Goal: Task Accomplishment & Management: Manage account settings

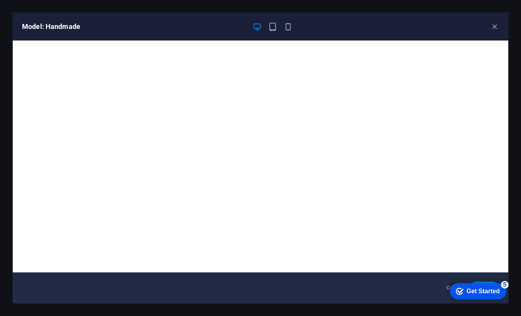
scroll to position [78, 0]
click at [287, 25] on icon "button" at bounding box center [288, 26] width 9 height 9
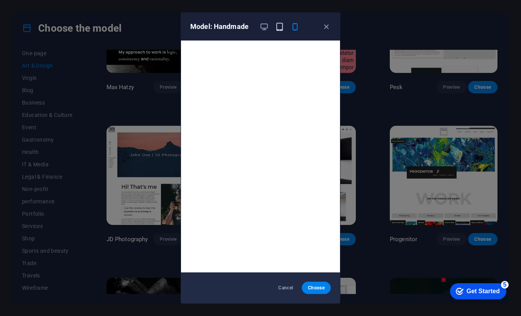
click at [279, 25] on icon "button" at bounding box center [279, 26] width 9 height 9
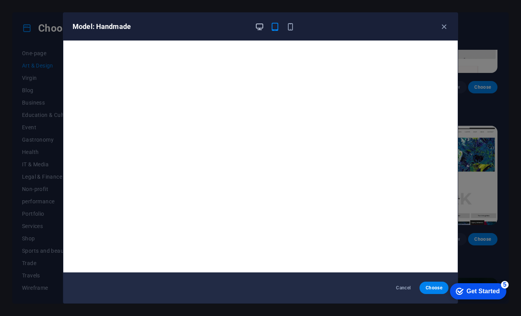
click at [260, 25] on icon "button" at bounding box center [259, 26] width 9 height 9
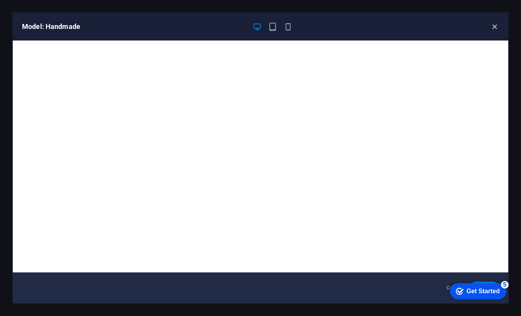
click at [492, 25] on icon "button" at bounding box center [494, 26] width 9 height 9
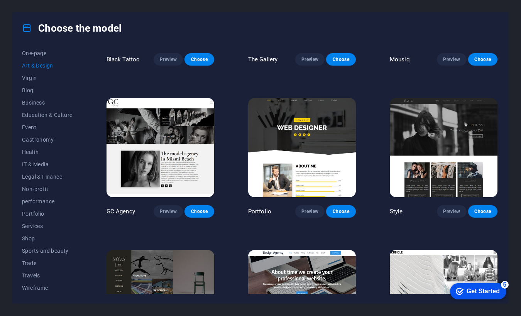
scroll to position [412, 0]
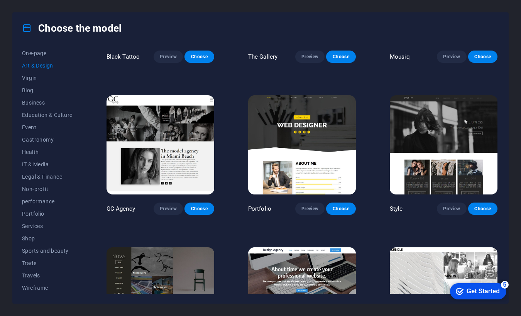
click at [426, 127] on img at bounding box center [444, 144] width 108 height 99
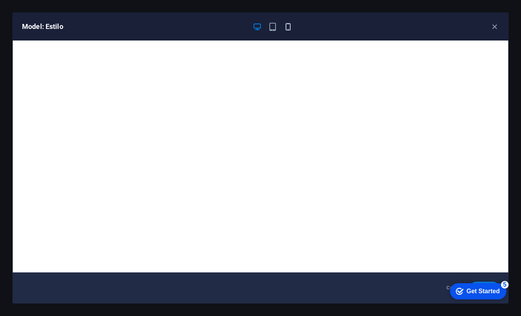
click at [285, 27] on icon "button" at bounding box center [288, 26] width 9 height 9
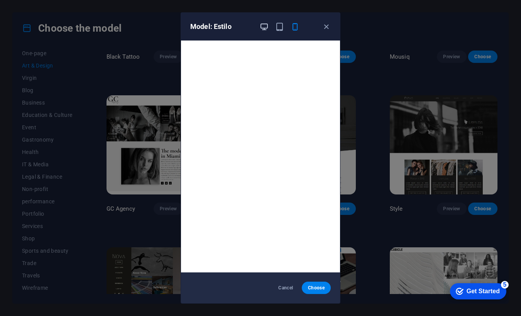
click at [262, 27] on icon "button" at bounding box center [264, 26] width 9 height 9
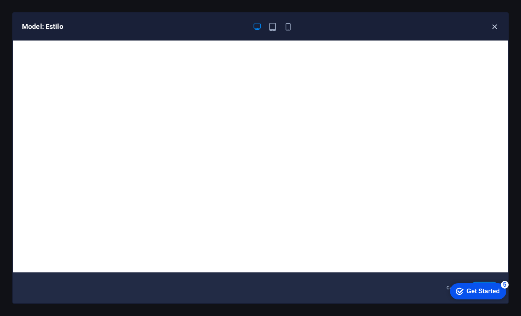
click at [495, 27] on icon "button" at bounding box center [494, 26] width 9 height 9
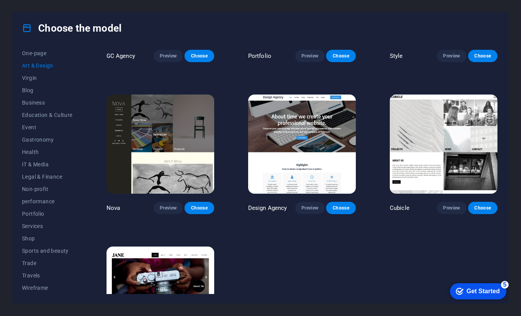
scroll to position [567, 0]
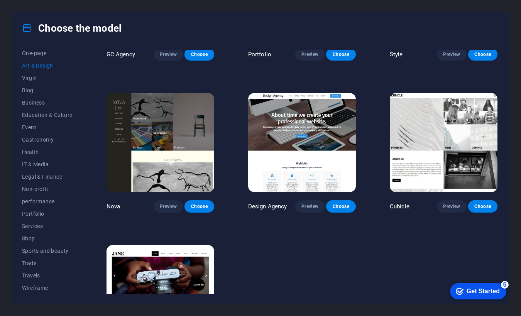
click at [440, 127] on img at bounding box center [444, 142] width 108 height 99
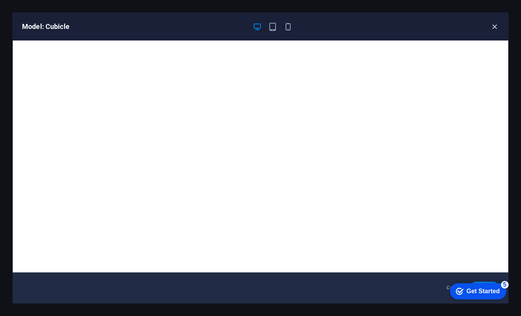
click at [495, 29] on icon "button" at bounding box center [494, 26] width 9 height 9
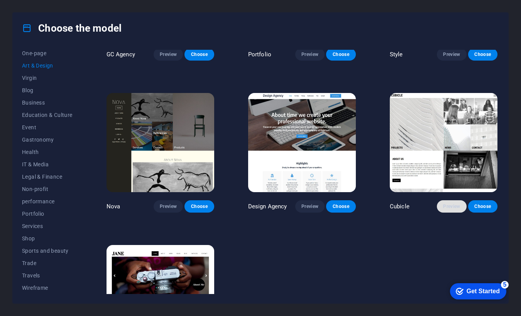
click at [448, 204] on font "Preview" at bounding box center [451, 206] width 17 height 5
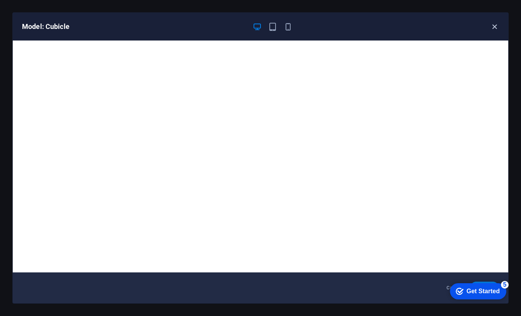
drag, startPoint x: 493, startPoint y: 24, endPoint x: 487, endPoint y: 28, distance: 7.4
click at [493, 24] on icon "button" at bounding box center [494, 26] width 9 height 9
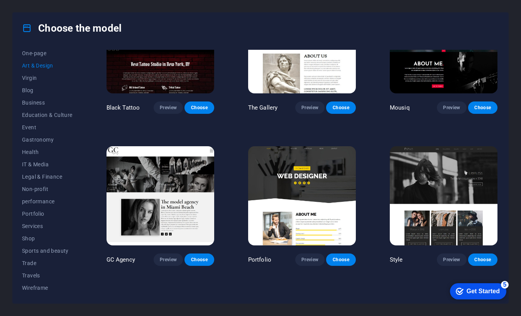
scroll to position [363, 0]
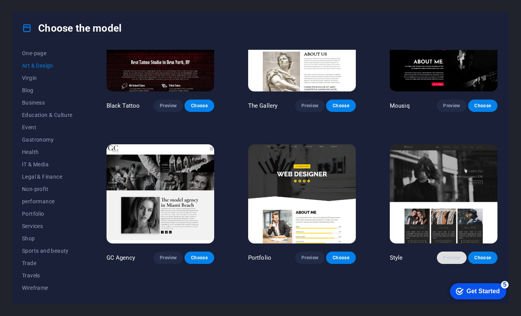
click at [446, 255] on font "Preview" at bounding box center [451, 257] width 17 height 5
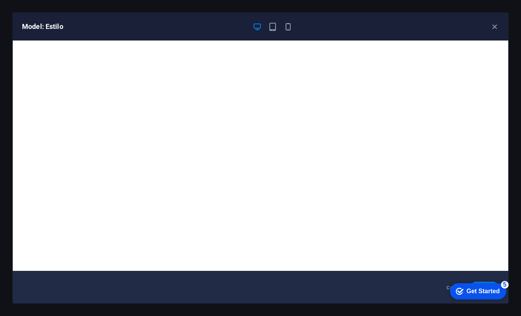
scroll to position [0, 0]
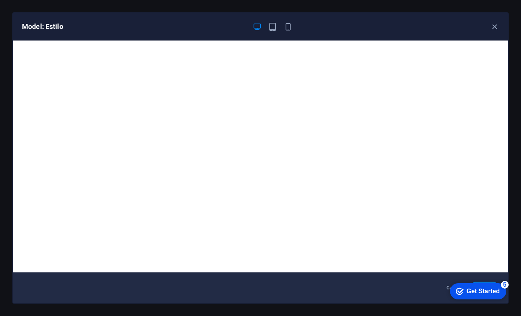
click at [465, 291] on div "checkmark Get Started 5" at bounding box center [478, 291] width 44 height 8
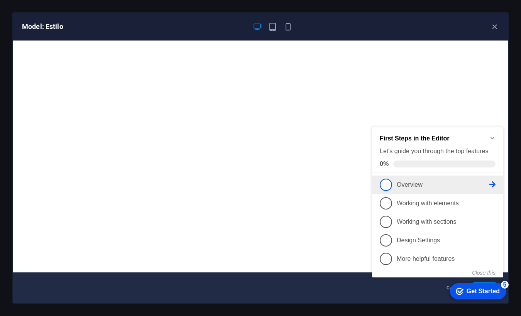
click at [390, 184] on span "1" at bounding box center [386, 185] width 12 height 12
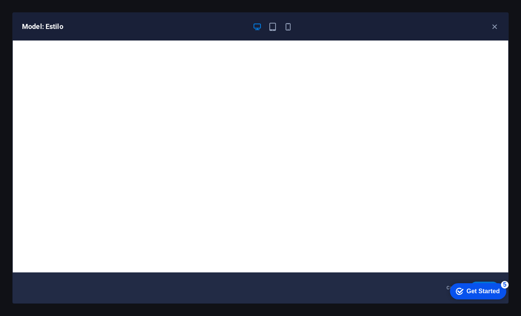
drag, startPoint x: 479, startPoint y: 289, endPoint x: 556, endPoint y: 442, distance: 171.3
click at [479, 289] on font "Get Started" at bounding box center [482, 291] width 33 height 7
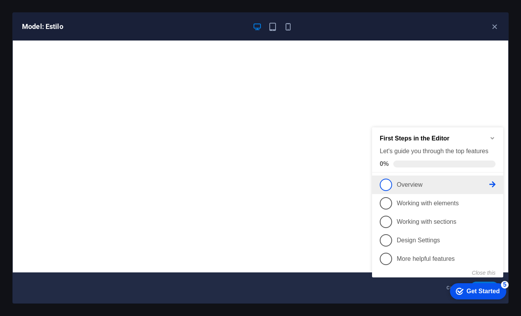
click at [491, 183] on icon at bounding box center [492, 184] width 6 height 6
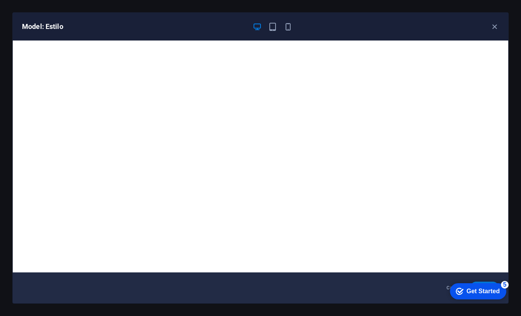
drag, startPoint x: 464, startPoint y: 290, endPoint x: 541, endPoint y: 449, distance: 177.2
click at [464, 289] on div "checkmark Get Started 5" at bounding box center [478, 291] width 44 height 8
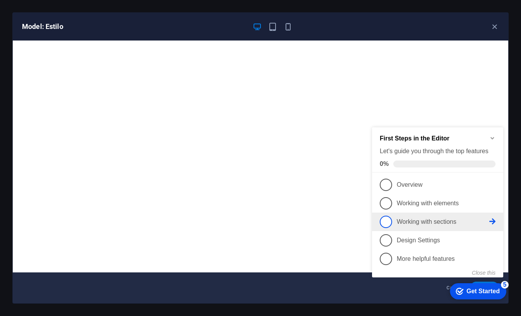
click at [390, 219] on span "3" at bounding box center [386, 222] width 12 height 12
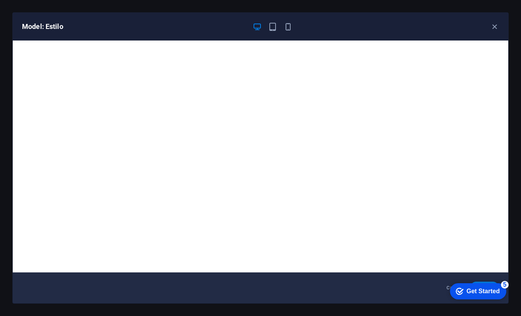
click at [504, 285] on font "5" at bounding box center [504, 284] width 3 height 7
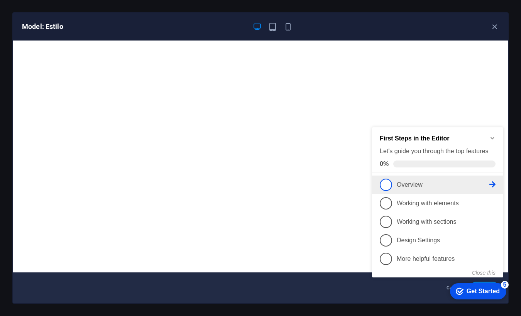
click at [387, 182] on span "1" at bounding box center [386, 185] width 12 height 12
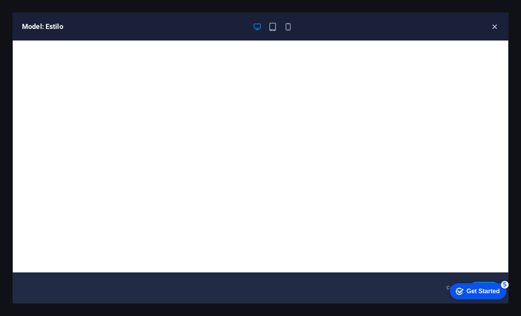
click at [493, 27] on icon "button" at bounding box center [494, 26] width 9 height 9
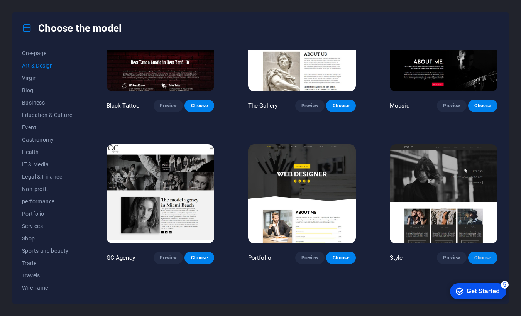
click at [480, 255] on font "Choose" at bounding box center [482, 257] width 17 height 5
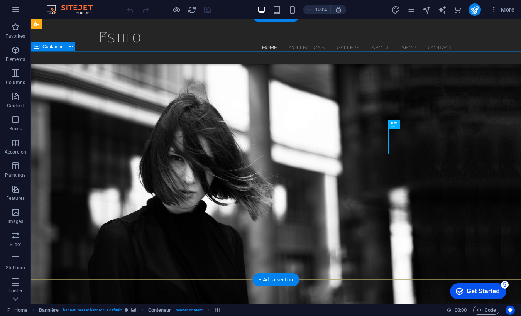
scroll to position [4, 0]
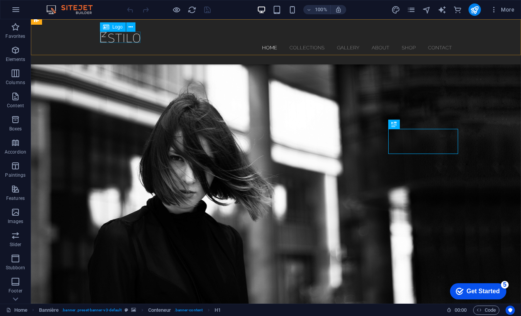
click at [112, 40] on div at bounding box center [276, 37] width 352 height 11
click at [128, 40] on div at bounding box center [276, 37] width 352 height 11
select select "px"
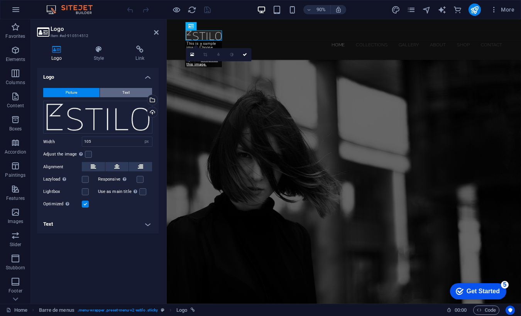
click at [128, 92] on font "Text" at bounding box center [125, 92] width 7 height 4
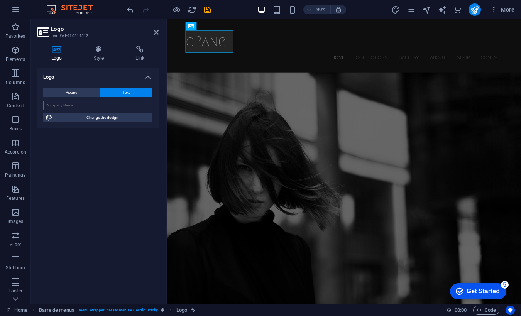
click at [78, 106] on input "text" at bounding box center [97, 105] width 109 height 9
type input "y"
type input "F"
type input "FAMALY"
click at [97, 50] on icon at bounding box center [98, 50] width 39 height 8
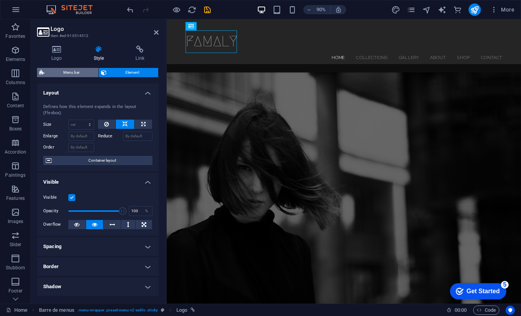
click at [73, 71] on font "Menu bar" at bounding box center [71, 72] width 16 height 4
select select "rem"
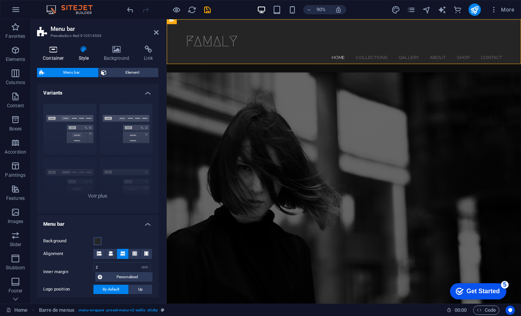
click at [55, 49] on icon at bounding box center [53, 50] width 33 height 8
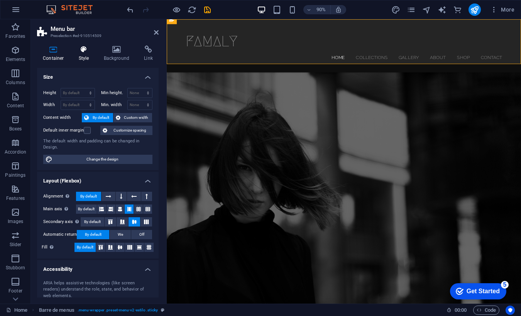
click at [85, 49] on icon at bounding box center [84, 50] width 22 height 8
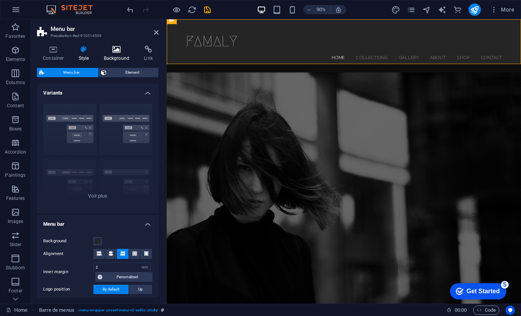
click at [116, 49] on icon at bounding box center [116, 50] width 37 height 8
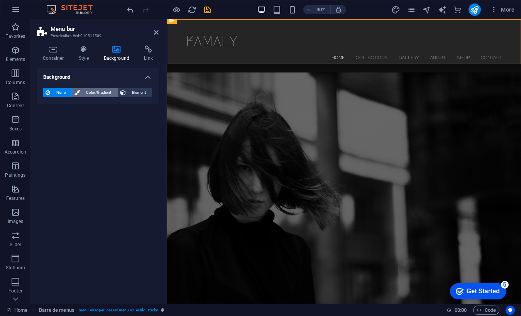
click at [101, 93] on font "Color/Gradient" at bounding box center [98, 92] width 25 height 4
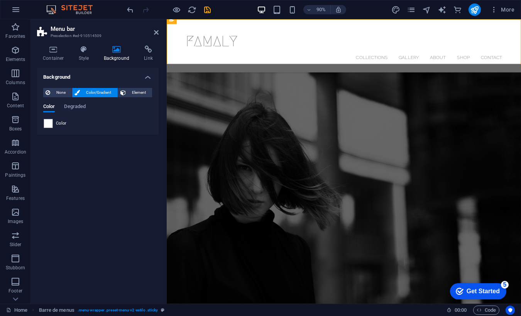
drag, startPoint x: 69, startPoint y: 124, endPoint x: 54, endPoint y: 121, distance: 15.3
click at [68, 124] on div "Color" at bounding box center [98, 123] width 108 height 9
drag, startPoint x: 48, startPoint y: 122, endPoint x: 61, endPoint y: 115, distance: 14.3
click at [48, 122] on span at bounding box center [48, 123] width 8 height 8
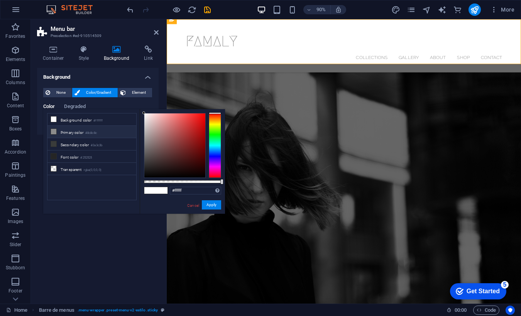
click at [55, 132] on icon at bounding box center [53, 131] width 5 height 5
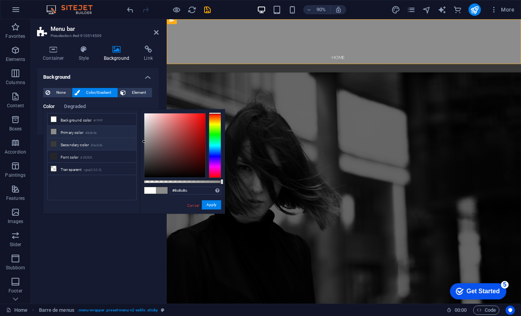
click at [52, 145] on icon at bounding box center [53, 143] width 5 height 5
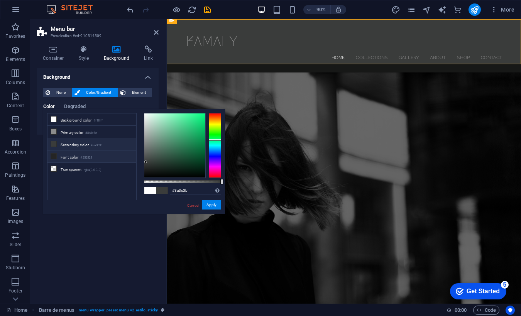
click at [52, 152] on li "Font color #252525" at bounding box center [91, 156] width 89 height 12
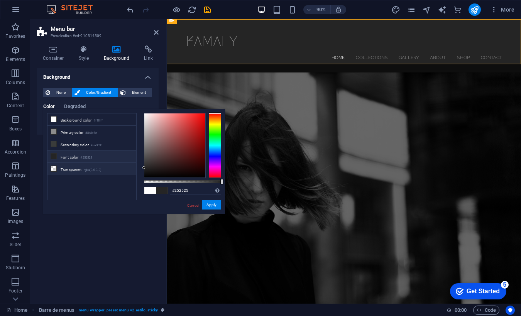
click at [53, 168] on icon at bounding box center [53, 168] width 5 height 5
type input "rgba(0, 0, 0, 0)"
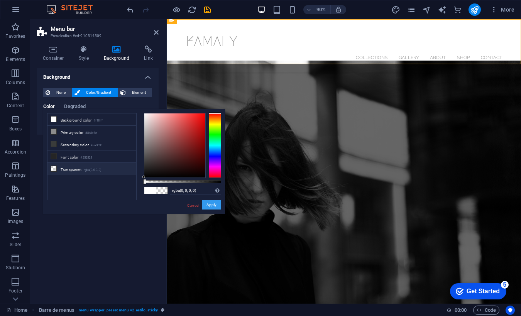
click at [211, 206] on font "Apply" at bounding box center [211, 205] width 10 height 4
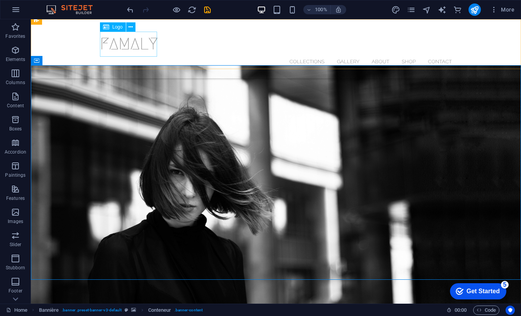
click at [126, 44] on div "FAMALY" at bounding box center [276, 44] width 352 height 25
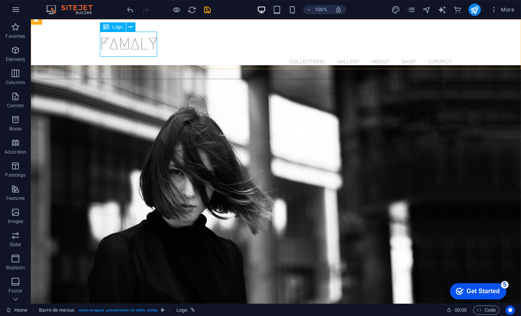
click at [115, 42] on div "FAMALY" at bounding box center [276, 44] width 352 height 25
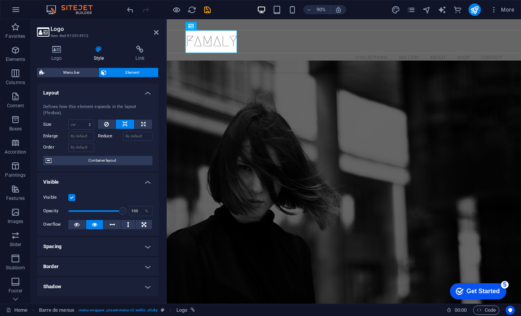
click at [101, 50] on icon at bounding box center [98, 50] width 39 height 8
click at [209, 46] on div "FAMALY" at bounding box center [363, 44] width 352 height 25
click at [54, 46] on icon at bounding box center [56, 50] width 39 height 8
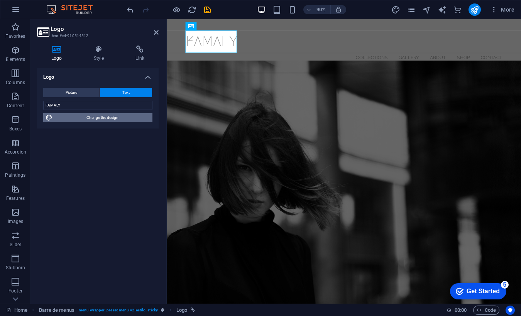
click at [103, 118] on font "Change the design" at bounding box center [102, 117] width 32 height 4
select select "px"
select select "300"
select select "px"
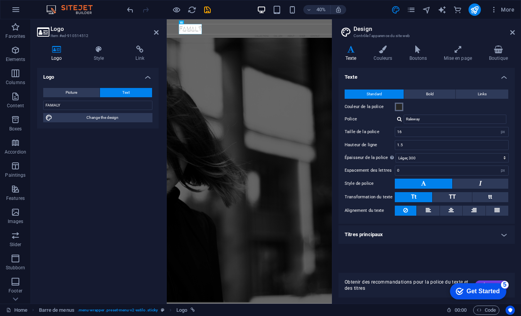
click at [399, 108] on span at bounding box center [399, 107] width 6 height 6
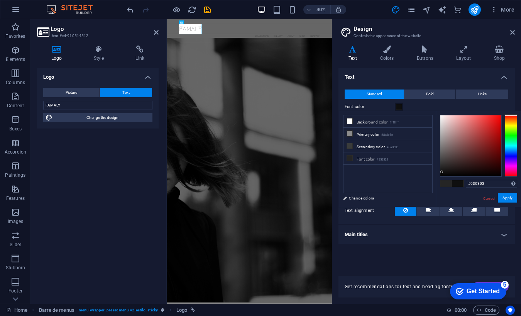
type input "#010101"
drag, startPoint x: 446, startPoint y: 169, endPoint x: 439, endPoint y: 176, distance: 9.3
click at [440, 176] on div at bounding box center [470, 145] width 61 height 61
click at [505, 197] on font "Apply" at bounding box center [507, 198] width 10 height 4
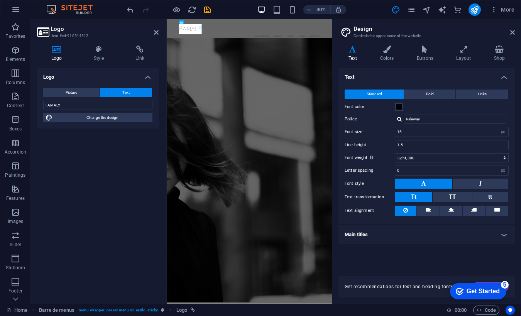
click at [497, 291] on font "Get Started" at bounding box center [482, 291] width 33 height 7
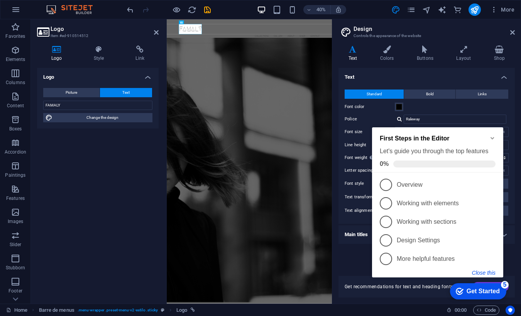
click at [485, 270] on button "Close this" at bounding box center [484, 273] width 24 height 6
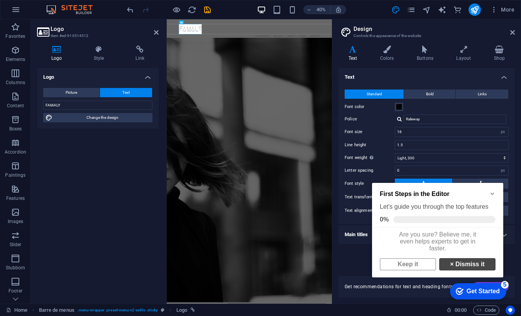
click at [455, 269] on link "× Dismiss it" at bounding box center [467, 264] width 56 height 12
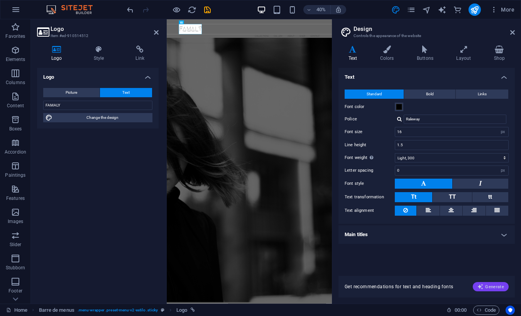
click at [491, 288] on font "Generate" at bounding box center [494, 286] width 19 height 5
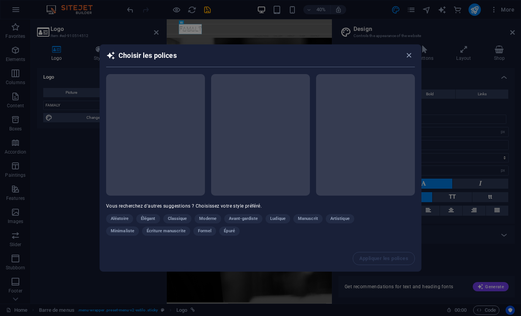
drag, startPoint x: 177, startPoint y: 219, endPoint x: 183, endPoint y: 219, distance: 6.6
click at [177, 219] on div "Aléatoire Élégant Classique Moderne Avant-gardiste [PERSON_NAME] Manuscrit Arti…" at bounding box center [241, 226] width 270 height 25
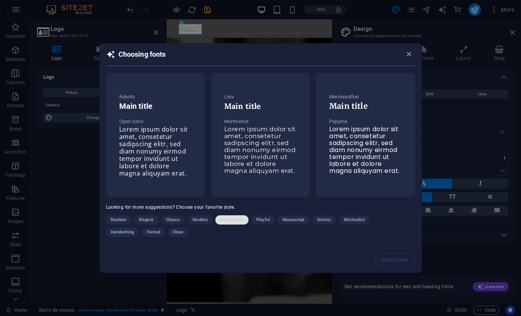
click at [230, 222] on font "Avant-garde" at bounding box center [232, 219] width 24 height 5
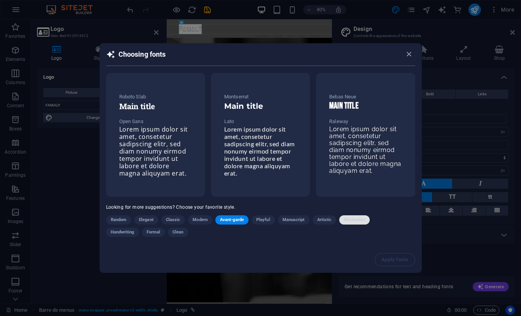
click at [348, 219] on font "Minimalist" at bounding box center [354, 219] width 21 height 5
click at [266, 142] on font "Lorem ipsum dolor sit amet, consetetur sadipscing elitr, sed diam nonumy eirmod…" at bounding box center [259, 150] width 71 height 51
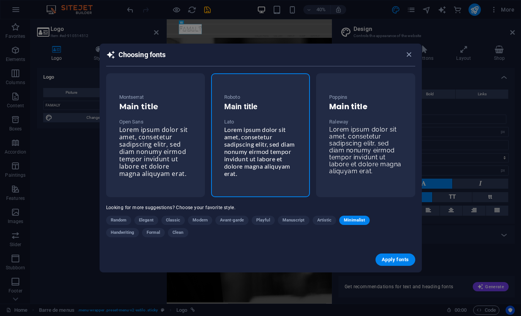
drag, startPoint x: 392, startPoint y: 261, endPoint x: 275, endPoint y: 123, distance: 180.3
click at [392, 261] on font "Apply fonts" at bounding box center [395, 260] width 27 height 6
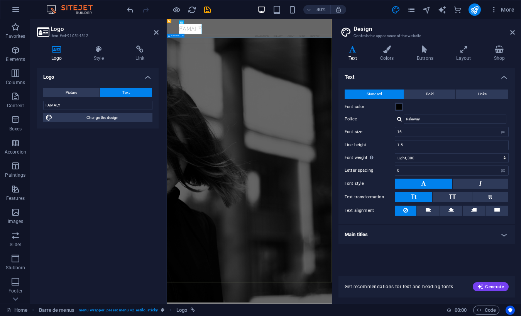
type input "Lato"
select select "400"
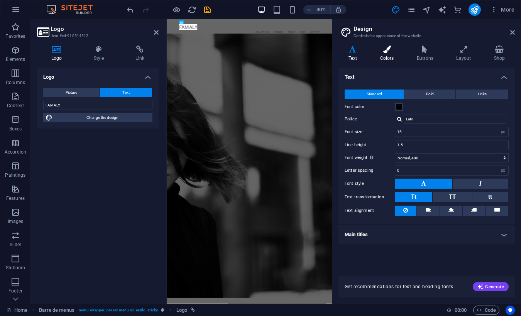
click at [391, 49] on icon at bounding box center [387, 50] width 34 height 8
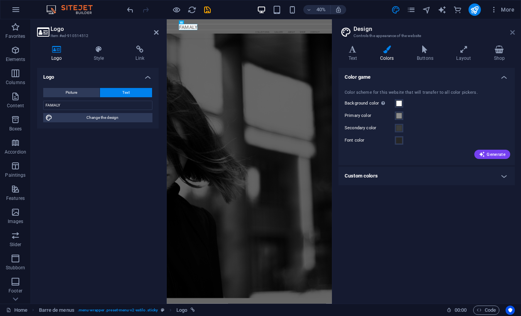
click at [514, 34] on icon at bounding box center [512, 32] width 5 height 6
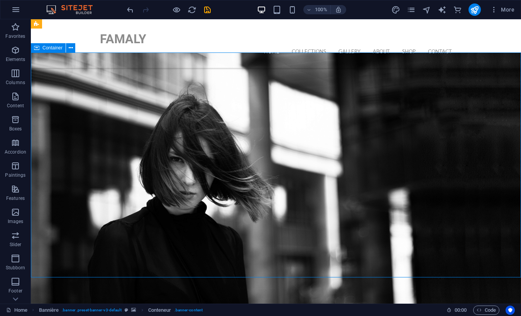
scroll to position [7, 0]
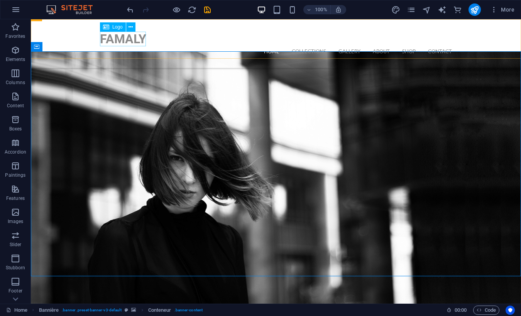
click at [109, 40] on div "FAMALY" at bounding box center [276, 39] width 352 height 15
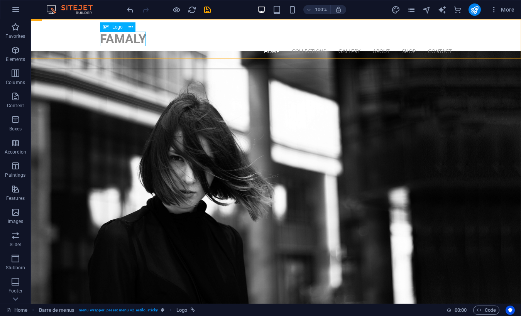
click at [132, 40] on div "FAMALY" at bounding box center [276, 39] width 352 height 15
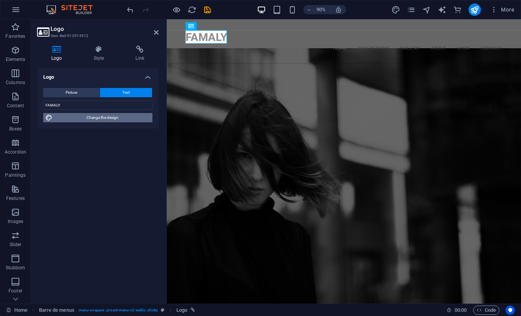
click at [96, 119] on font "Change the design" at bounding box center [102, 117] width 32 height 4
select select "px"
select select "400"
select select "px"
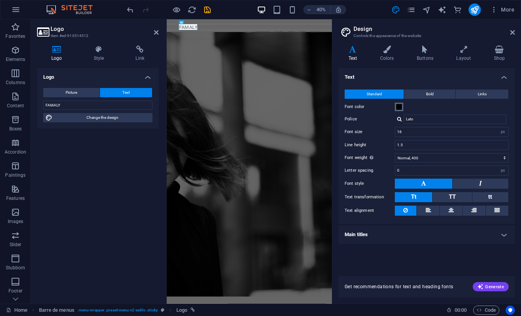
click at [400, 108] on span at bounding box center [399, 107] width 6 height 6
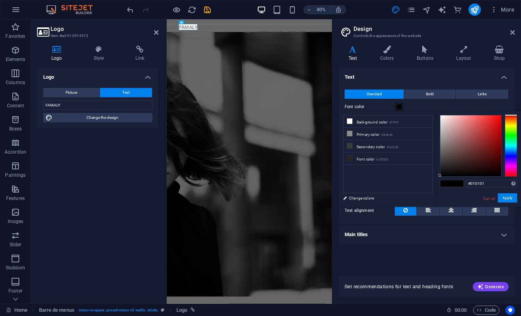
click at [400, 108] on span at bounding box center [399, 107] width 6 height 6
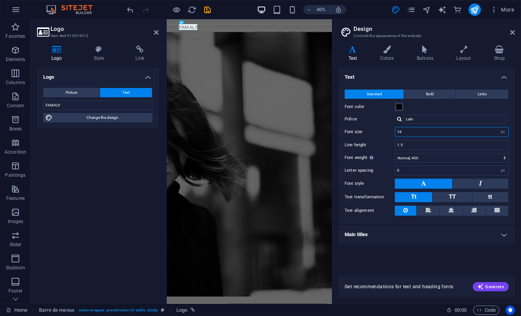
click at [432, 133] on input "16" at bounding box center [451, 131] width 113 height 9
click at [498, 133] on select "rem px" at bounding box center [502, 131] width 11 height 9
click at [497, 127] on select "rem px" at bounding box center [502, 131] width 11 height 9
click at [410, 130] on input "16" at bounding box center [451, 131] width 113 height 9
drag, startPoint x: 400, startPoint y: 131, endPoint x: 378, endPoint y: 130, distance: 22.4
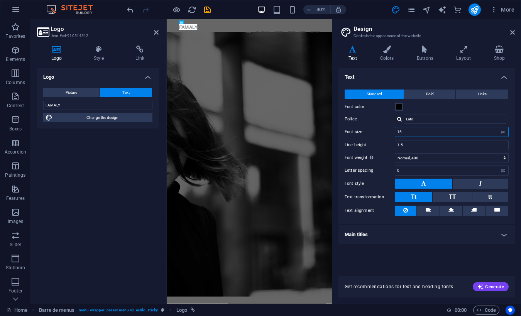
click at [378, 130] on div "Font size 16 rem px" at bounding box center [426, 132] width 164 height 10
type input "18"
click at [389, 78] on h4 "Text" at bounding box center [426, 75] width 176 height 14
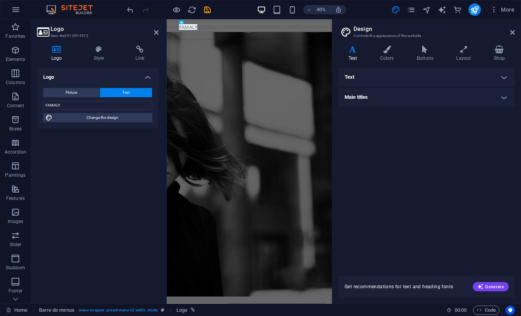
click at [390, 79] on h4 "Text" at bounding box center [426, 77] width 176 height 19
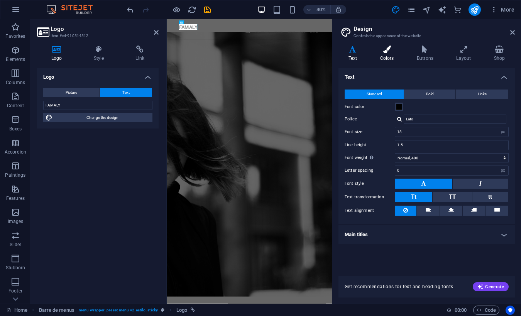
click at [388, 51] on icon at bounding box center [387, 50] width 34 height 8
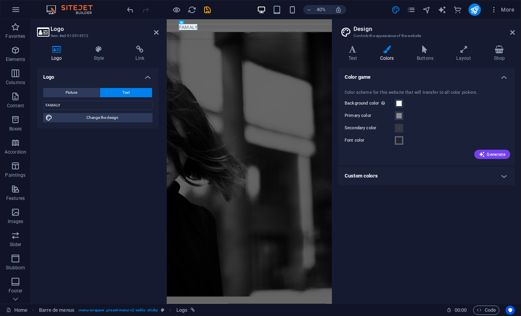
click at [399, 142] on span at bounding box center [399, 140] width 6 height 6
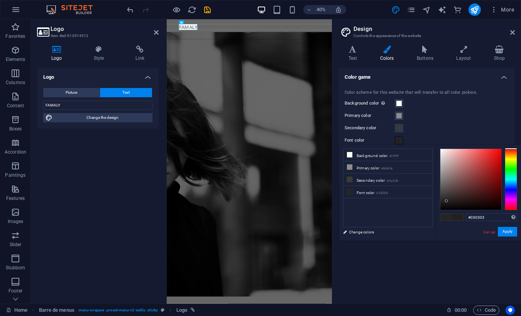
type input "#000000"
drag, startPoint x: 447, startPoint y: 201, endPoint x: 437, endPoint y: 214, distance: 16.8
click at [437, 214] on div "#000000 Supported formats #0852ed rgb(8, 82, 237) rgba(8, 82, 237, 90%) hsv(221…" at bounding box center [478, 249] width 85 height 208
click at [508, 233] on font "Apply" at bounding box center [507, 232] width 10 height 4
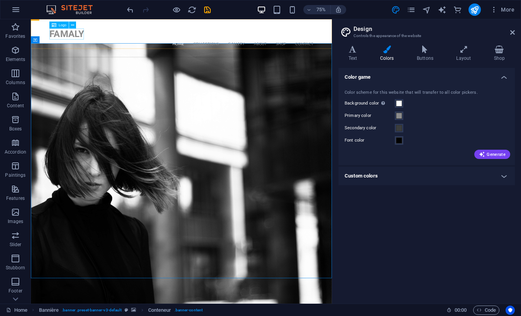
click at [81, 41] on div "FAMALY" at bounding box center [232, 39] width 352 height 15
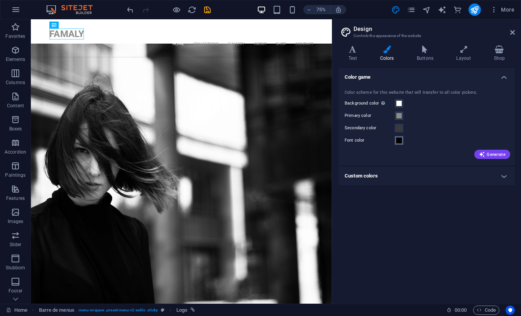
click at [398, 142] on span at bounding box center [399, 140] width 6 height 6
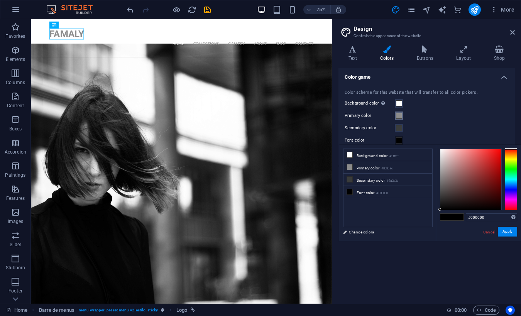
click at [399, 117] on span at bounding box center [399, 116] width 6 height 6
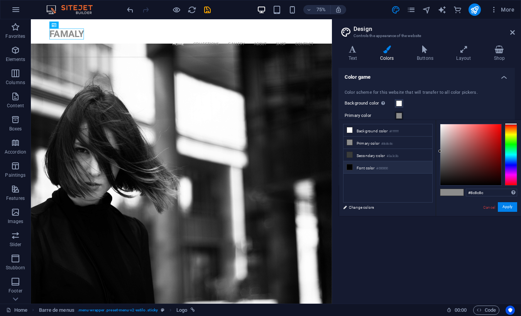
click at [362, 170] on font "Font color" at bounding box center [365, 168] width 18 height 4
type input "#000000"
click at [422, 113] on div "Primary color" at bounding box center [426, 115] width 164 height 9
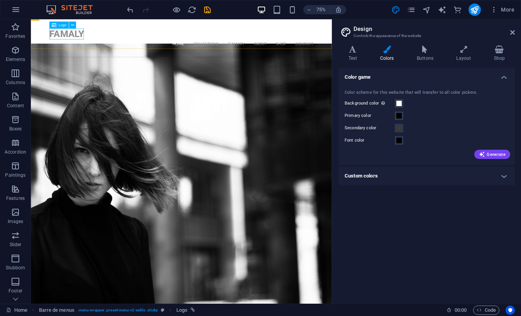
click at [87, 38] on div "FAMALY" at bounding box center [232, 39] width 352 height 15
click at [74, 27] on button at bounding box center [72, 25] width 7 height 7
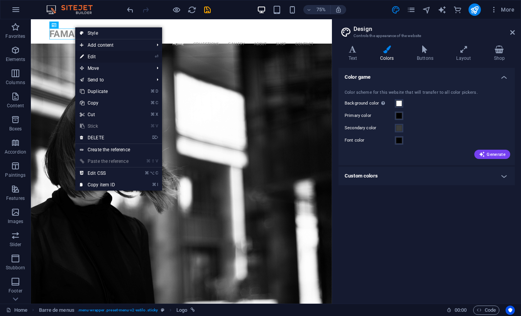
click at [110, 55] on link "⏎ Edit" at bounding box center [104, 57] width 58 height 12
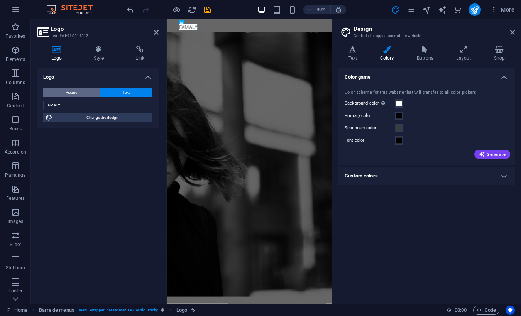
click at [84, 92] on button "Picture" at bounding box center [71, 92] width 56 height 9
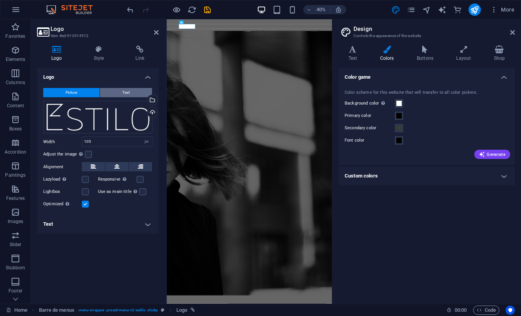
click at [130, 94] on button "Text" at bounding box center [126, 92] width 52 height 9
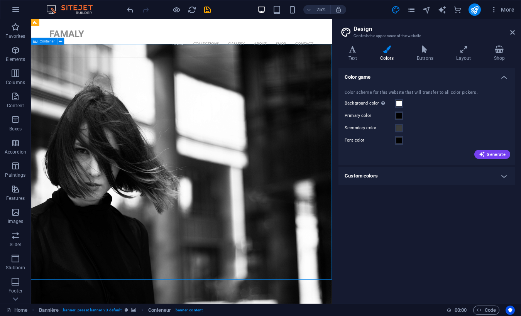
scroll to position [5, 0]
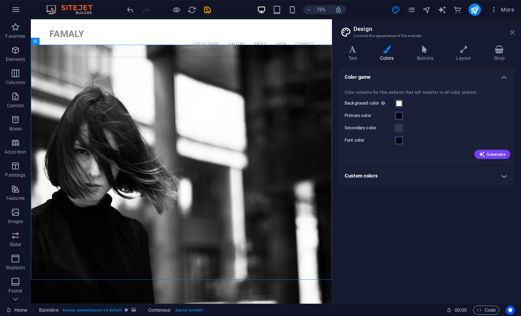
click at [513, 31] on icon at bounding box center [512, 32] width 5 height 6
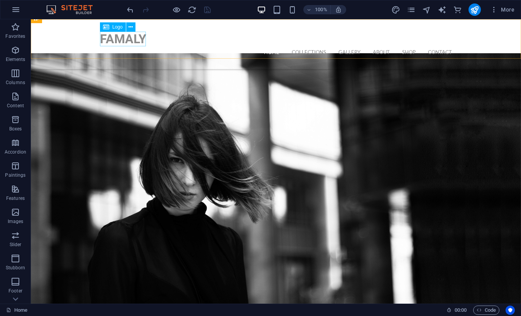
click at [114, 41] on div "FAMALY" at bounding box center [276, 39] width 352 height 15
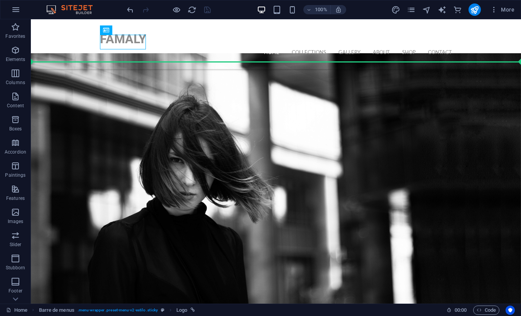
scroll to position [0, 0]
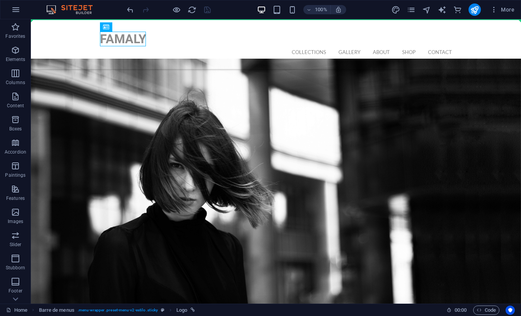
drag, startPoint x: 118, startPoint y: 41, endPoint x: 87, endPoint y: 39, distance: 30.9
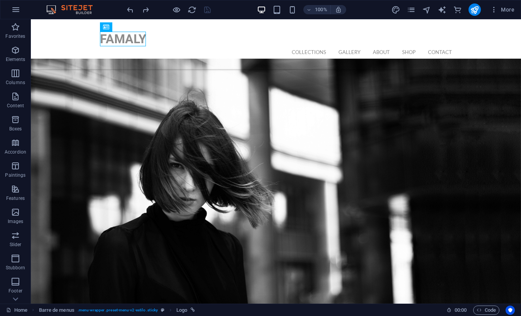
drag, startPoint x: 113, startPoint y: 27, endPoint x: 110, endPoint y: 30, distance: 4.1
click at [110, 30] on div "Logo" at bounding box center [106, 26] width 12 height 9
click at [397, 10] on icon "design" at bounding box center [395, 9] width 9 height 9
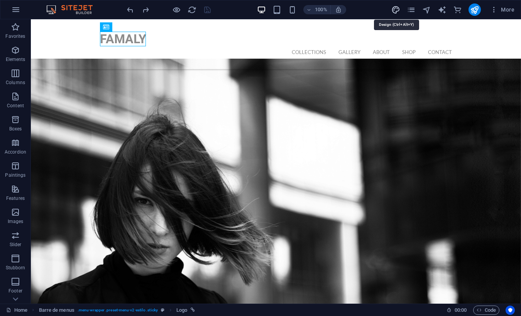
select select "px"
select select "400"
select select "px"
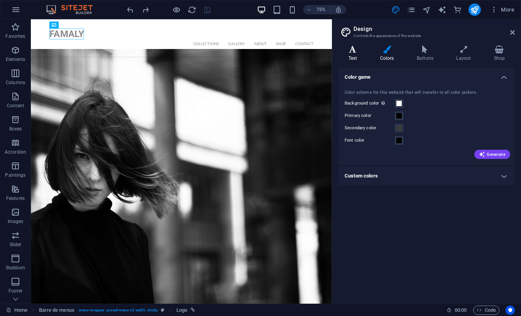
click at [355, 49] on icon at bounding box center [352, 50] width 29 height 8
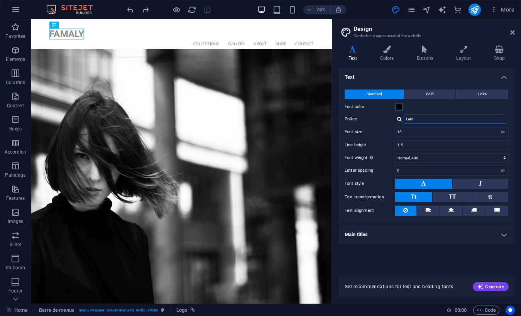
click at [427, 120] on input "Lato" at bounding box center [454, 119] width 103 height 9
click at [462, 50] on icon at bounding box center [463, 50] width 34 height 8
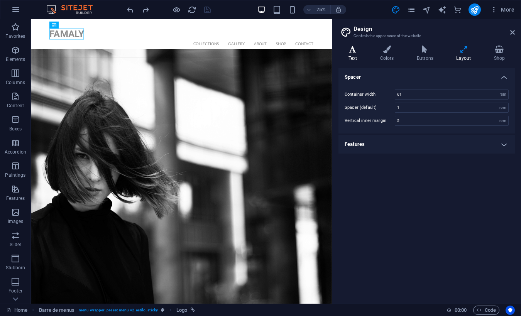
click at [351, 52] on icon at bounding box center [352, 50] width 29 height 8
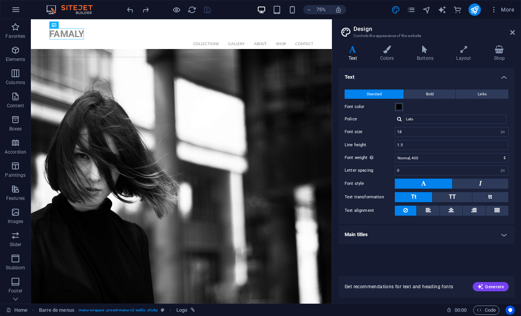
click at [515, 34] on aside "Design Controls the appearance of the website Variants Text Colors Buttons Layo…" at bounding box center [426, 161] width 189 height 284
click at [263, 46] on nav "Home Collections Gallery About Shop Contact" at bounding box center [232, 51] width 352 height 10
click at [260, 46] on nav "Home Collections Gallery About Shop Contact" at bounding box center [232, 51] width 352 height 10
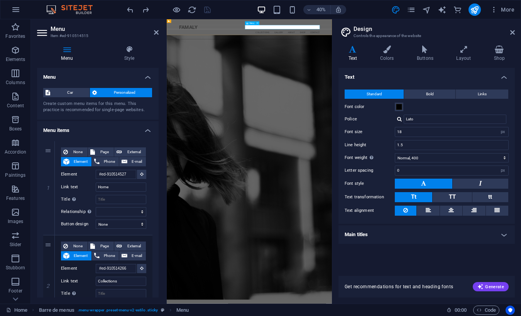
click at [407, 46] on nav "Home Collections Gallery About Shop Contact" at bounding box center [373, 51] width 352 height 10
click at [381, 46] on nav "Home Collections Gallery About Shop Contact" at bounding box center [373, 51] width 352 height 10
click at [71, 91] on font "Car" at bounding box center [70, 92] width 6 height 4
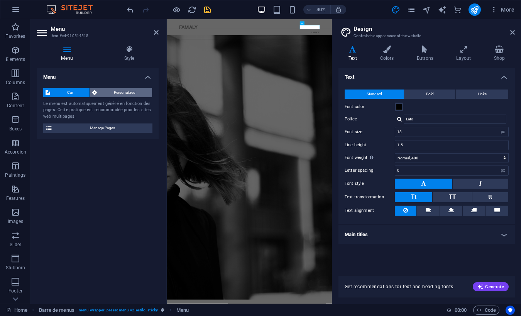
click at [115, 90] on font "Personalized" at bounding box center [125, 92] width 22 height 4
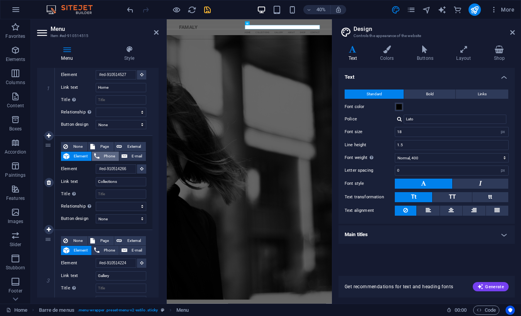
scroll to position [102, 0]
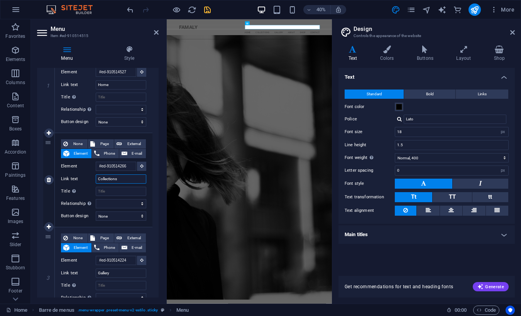
drag, startPoint x: 129, startPoint y: 181, endPoint x: 78, endPoint y: 177, distance: 51.0
click at [78, 177] on div "Link text Collections" at bounding box center [103, 178] width 85 height 9
type input "Meet"
select select
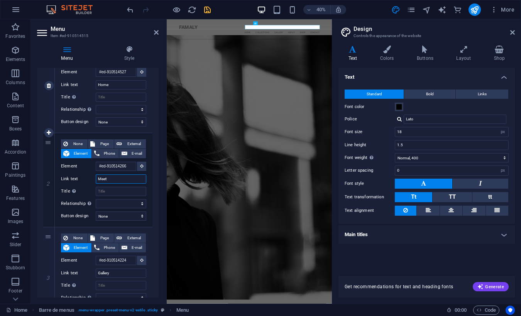
select select
type input "Meet the"
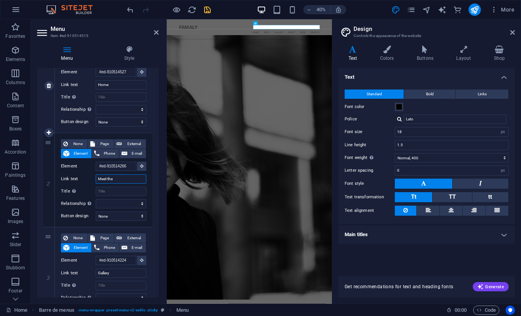
select select
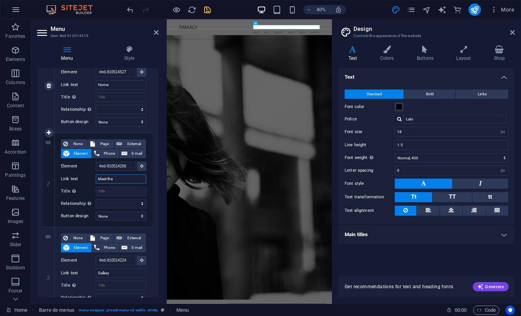
select select
type input "Meet the Fami"
select select
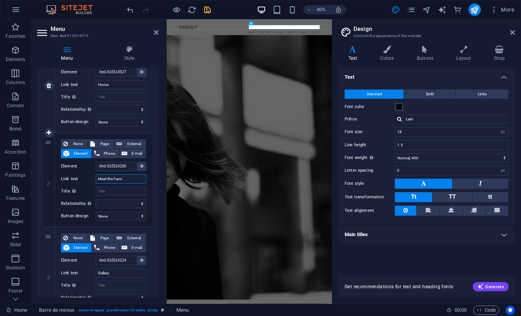
select select
type input "Meet the Family"
select select
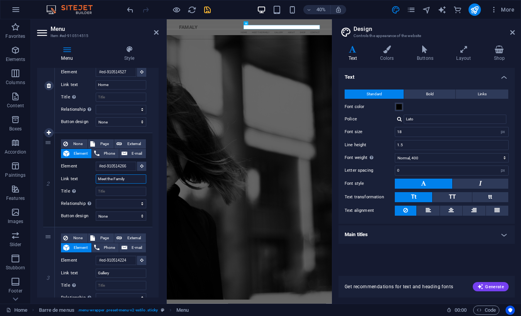
select select
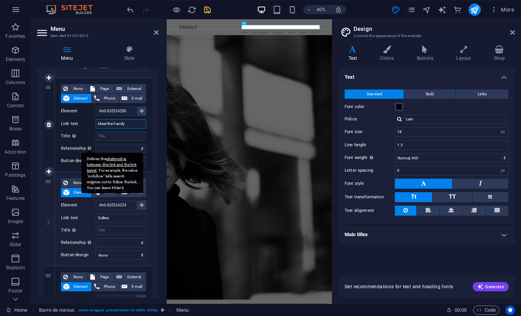
scroll to position [160, 0]
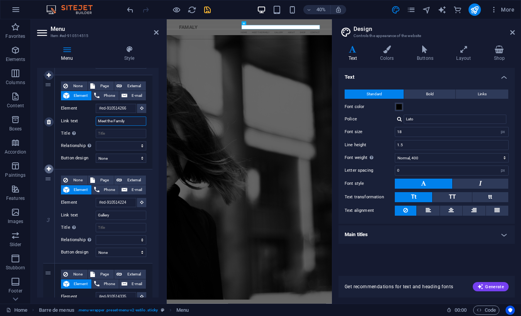
type input "Meet the Family"
click at [47, 169] on icon at bounding box center [49, 168] width 4 height 5
select select
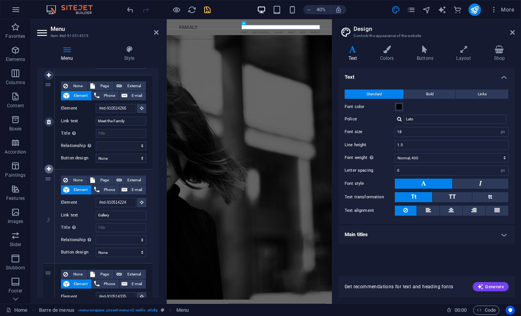
type input "#ed-910514224"
type input "Gallery"
select select
type input "#ed-910514335"
type input "About"
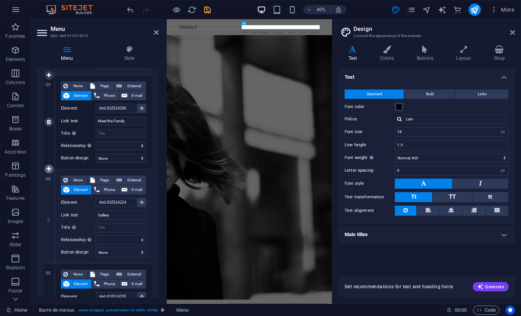
select select
type input "#ed-910514233"
type input "Shop"
select select
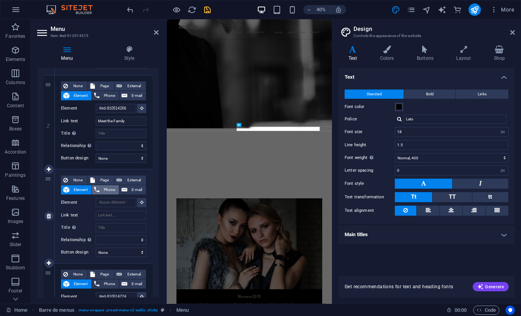
scroll to position [0, 0]
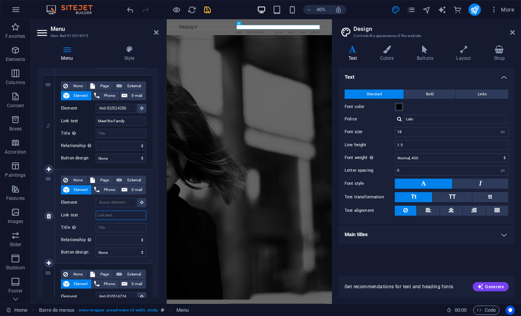
click at [107, 216] on input "Link text" at bounding box center [121, 215] width 51 height 9
type input "Special Events"
select select
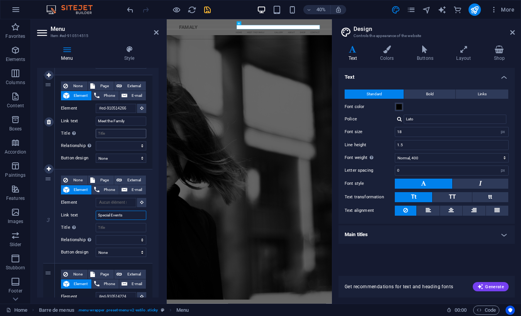
select select
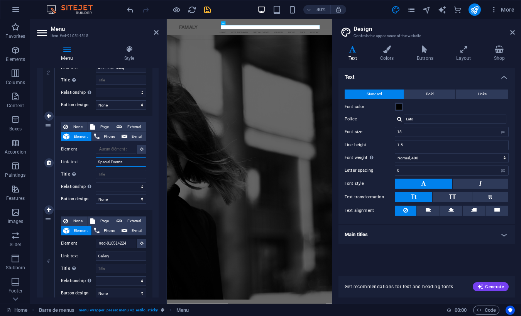
scroll to position [214, 0]
type input "Special Events"
click at [48, 208] on icon at bounding box center [49, 208] width 4 height 5
select select
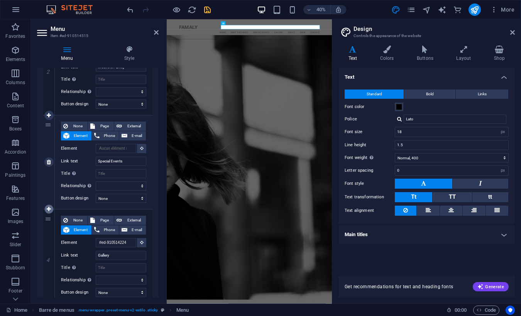
select select
type input "#ed-910514224"
type input "Gallery"
select select
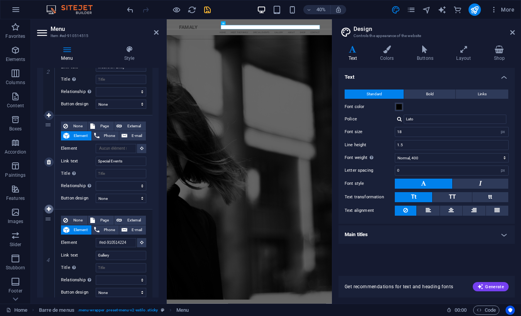
type input "#ed-910514335"
type input "About"
select select
type input "#ed-910514233"
type input "Shop"
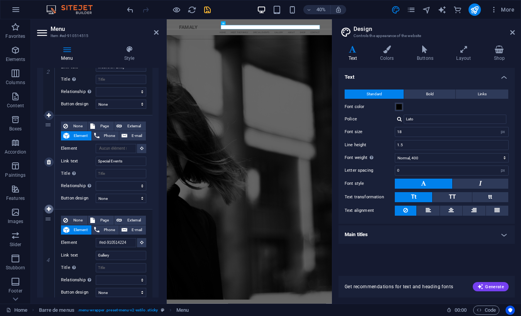
select select
click at [110, 257] on input "Link text" at bounding box center [121, 255] width 51 height 9
type input "Events"
select select
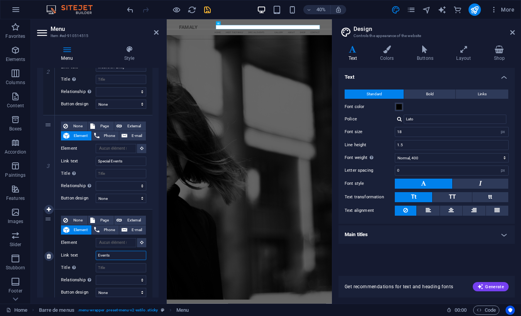
select select
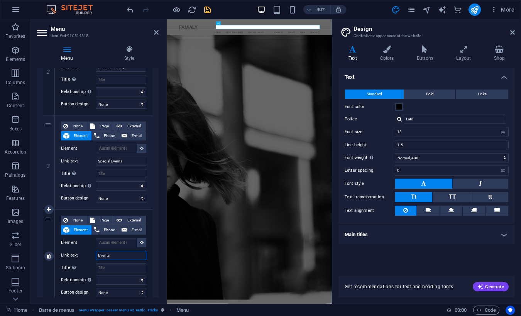
select select
type input "Events"
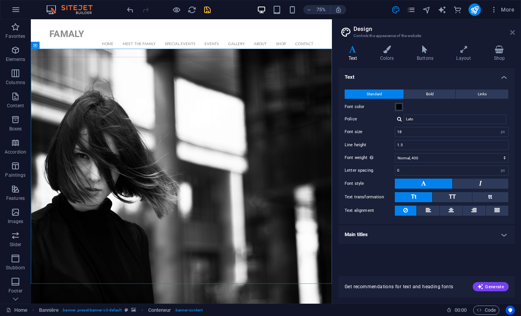
click at [512, 30] on icon at bounding box center [512, 32] width 5 height 6
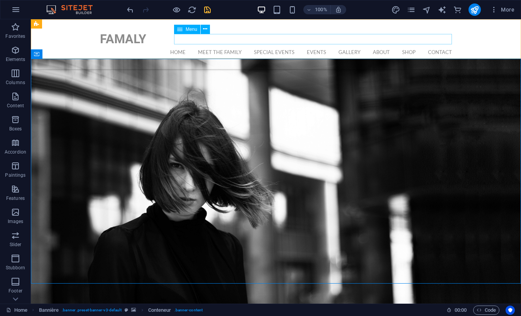
click at [412, 46] on nav "Home Meet the Family Special Events Events Gallery About Shop Contact" at bounding box center [276, 51] width 352 height 10
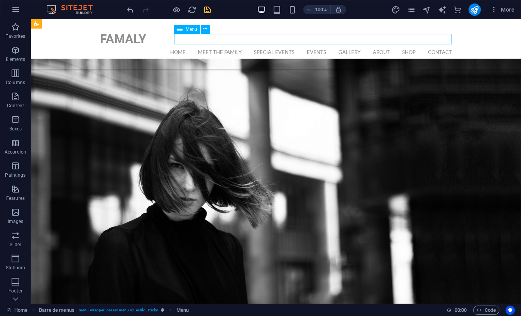
click at [412, 46] on nav "Home Meet the Family Special Events Events Gallery About Shop Contact" at bounding box center [276, 51] width 352 height 10
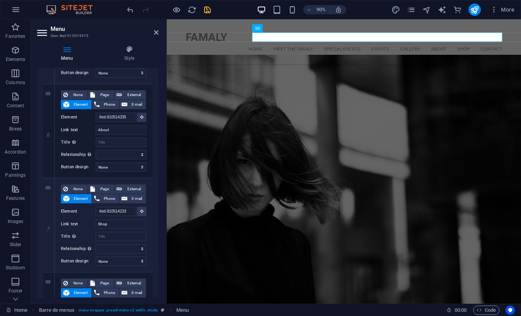
scroll to position [535, 0]
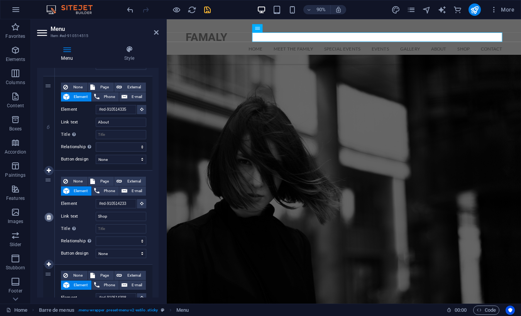
click at [49, 218] on icon at bounding box center [49, 216] width 4 height 5
select select
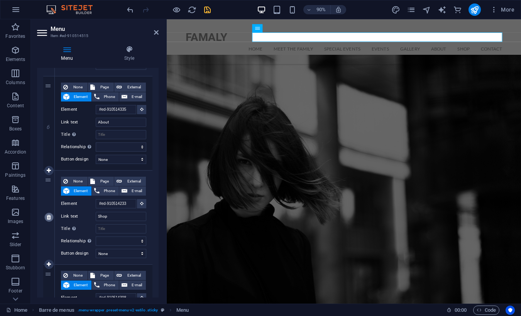
select select
type input "#ed-910514398"
type input "Contact"
select select
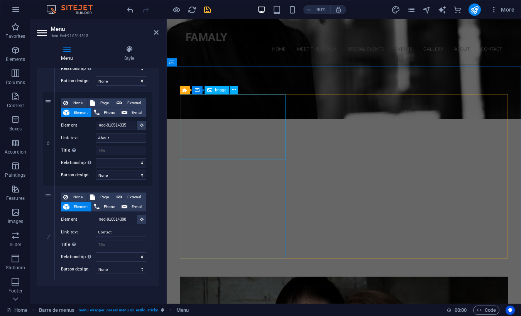
scroll to position [241, 0]
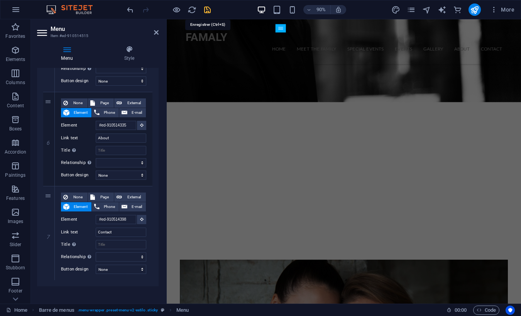
click at [207, 10] on icon "save" at bounding box center [207, 9] width 9 height 9
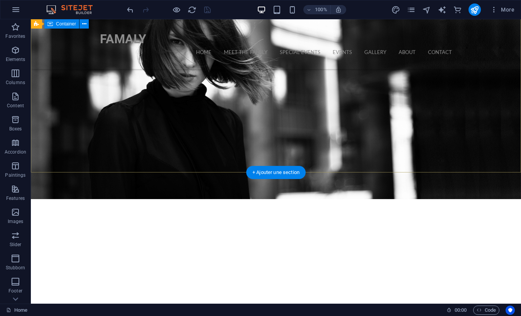
scroll to position [0, 0]
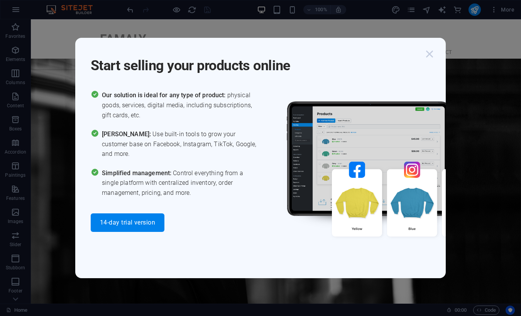
click at [427, 52] on icon "button" at bounding box center [429, 54] width 14 height 14
